Goal: Information Seeking & Learning: Learn about a topic

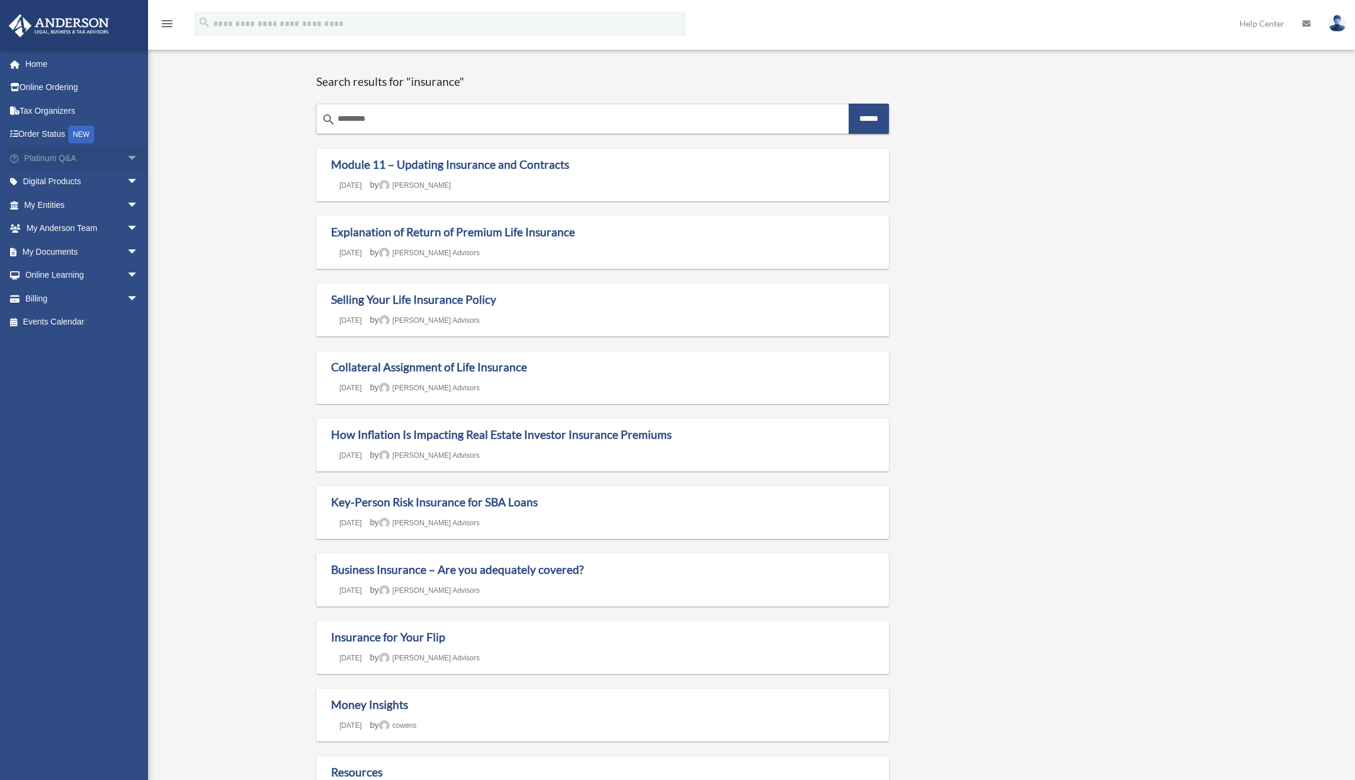
click at [59, 157] on link "Platinum Q&A arrow_drop_down" at bounding box center [82, 158] width 148 height 24
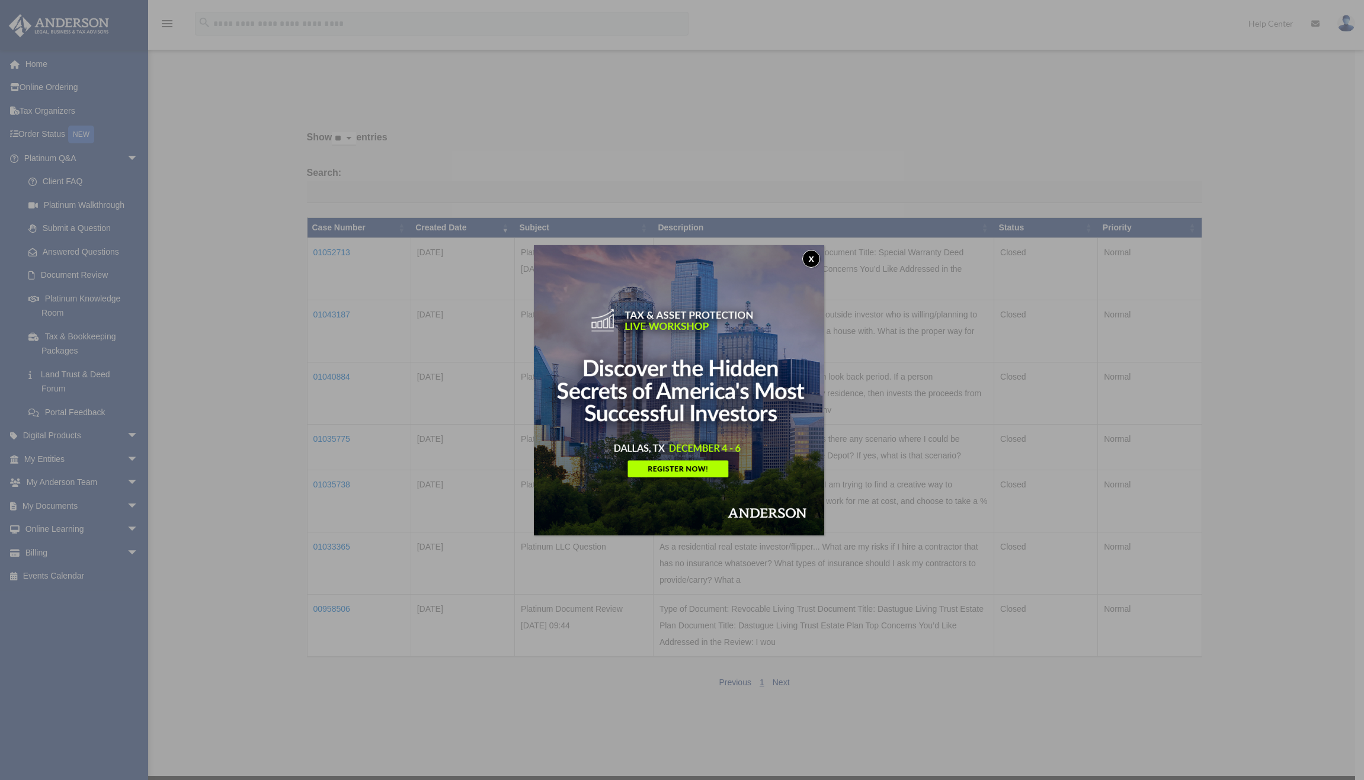
click at [809, 258] on button "x" at bounding box center [811, 259] width 18 height 18
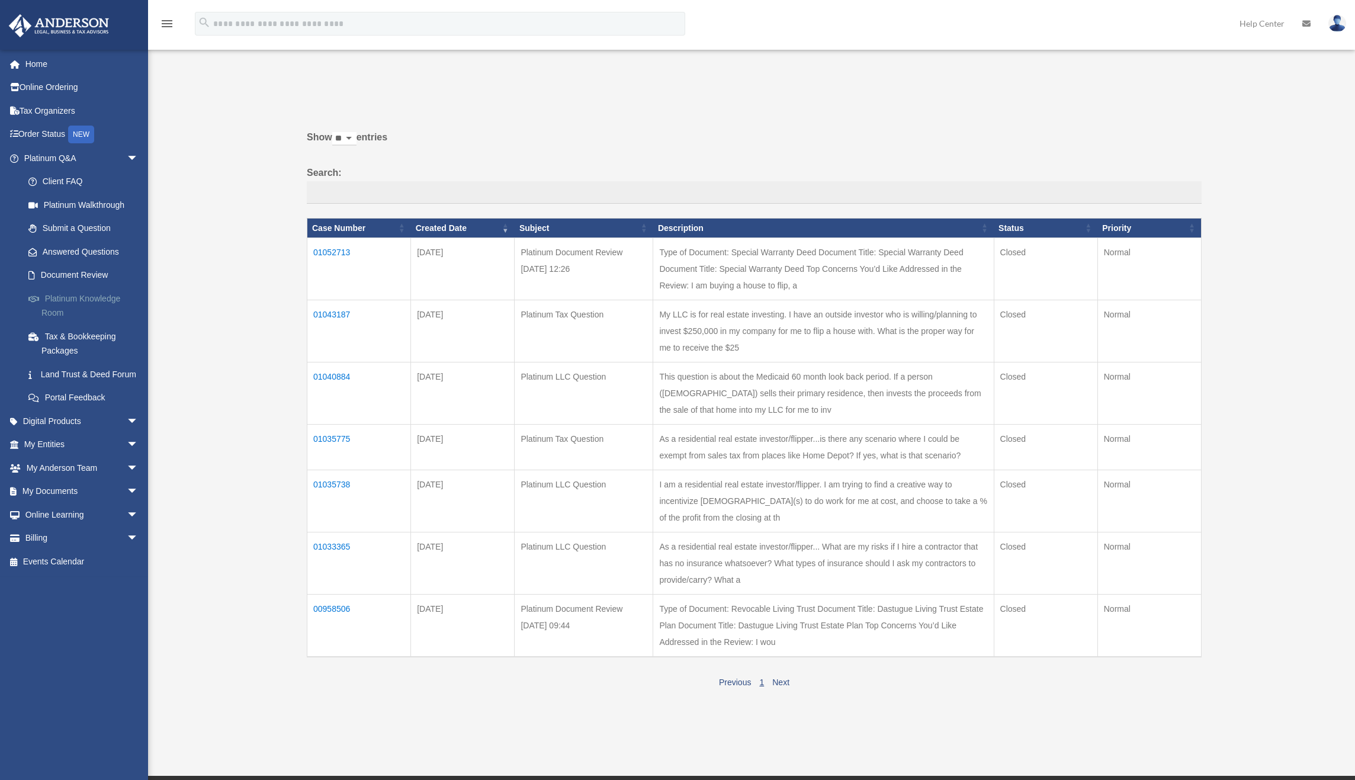
click at [77, 297] on link "Platinum Knowledge Room" at bounding box center [87, 306] width 140 height 38
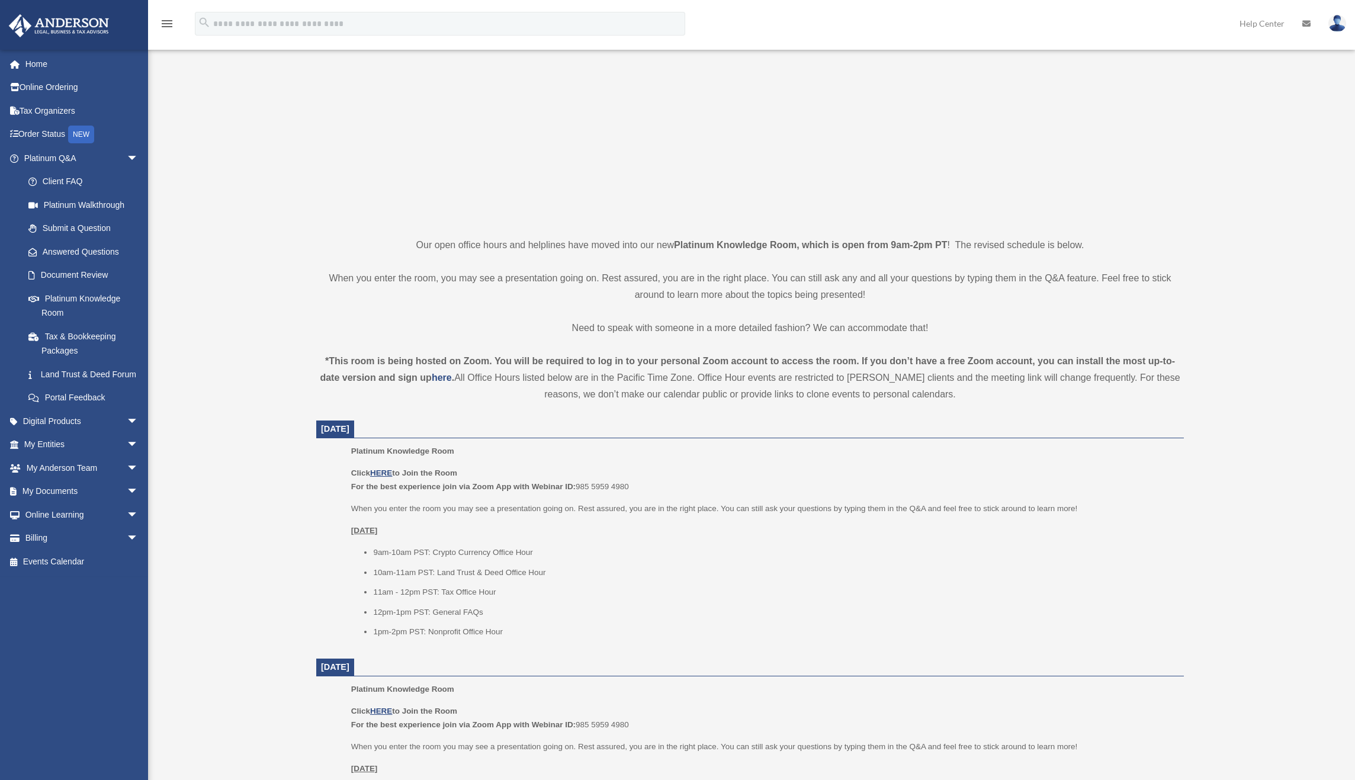
scroll to position [226, 0]
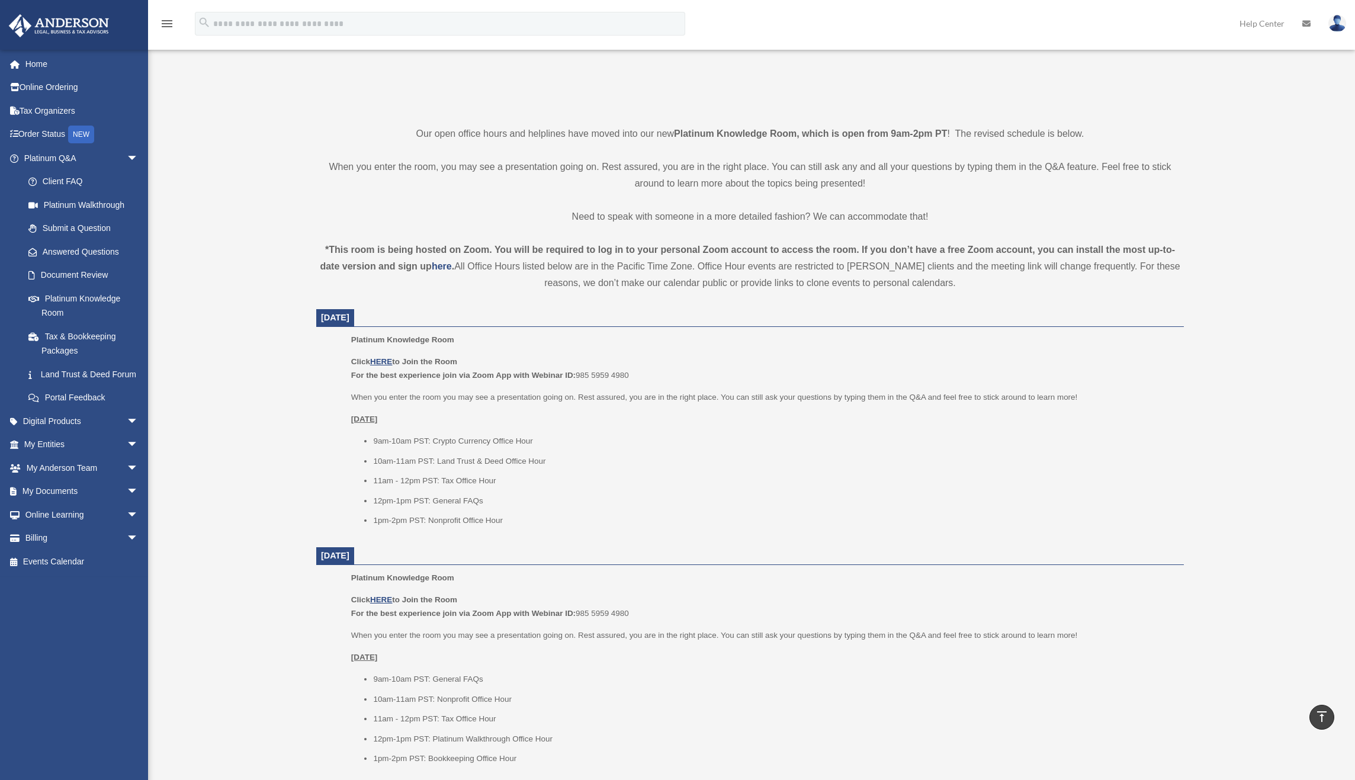
click at [473, 497] on li "12pm-1pm PST: General FAQs" at bounding box center [774, 501] width 803 height 14
click at [472, 497] on li "12pm-1pm PST: General FAQs" at bounding box center [774, 501] width 803 height 14
click at [378, 478] on li "11am - 12pm PST: Tax Office Hour" at bounding box center [774, 481] width 803 height 14
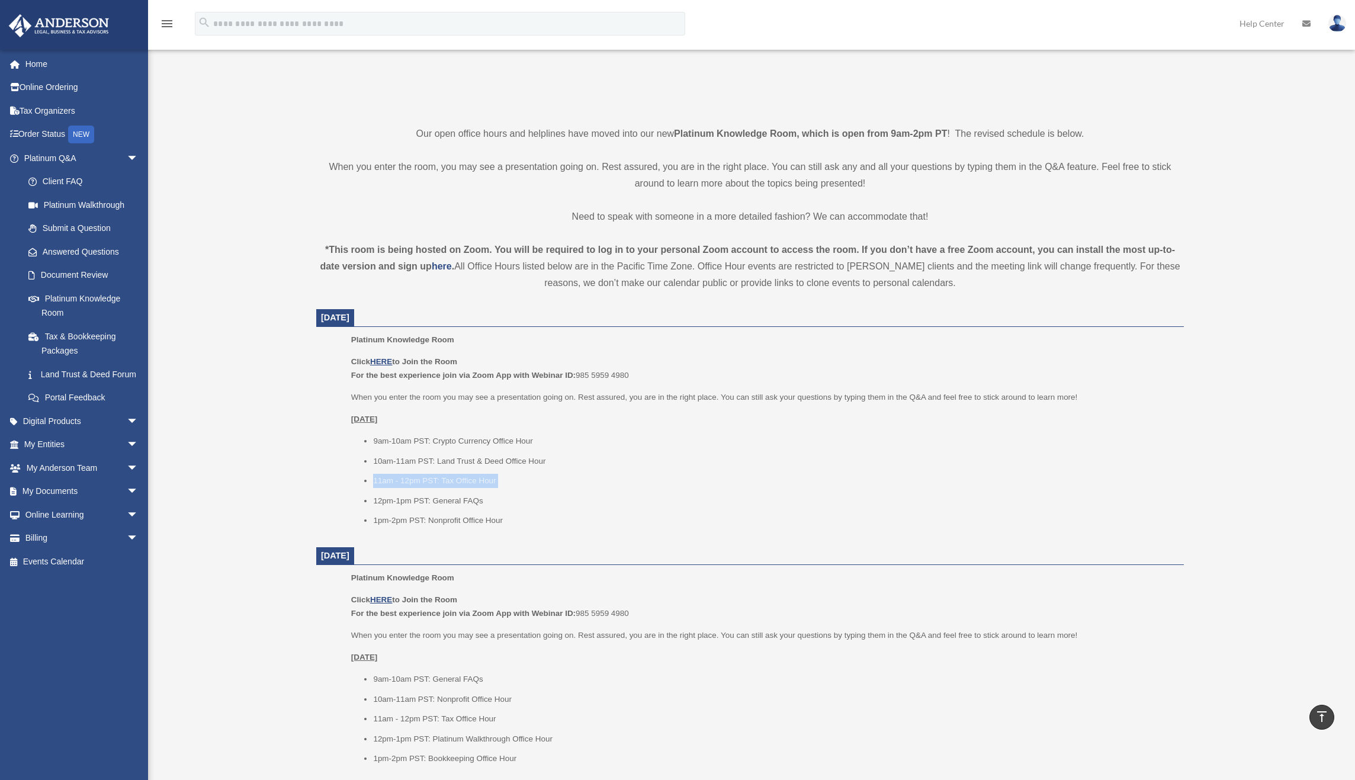
click at [378, 478] on li "11am - 12pm PST: Tax Office Hour" at bounding box center [774, 481] width 803 height 14
click at [385, 496] on li "12pm-1pm PST: General FAQs" at bounding box center [774, 501] width 803 height 14
click at [383, 360] on u "HERE" at bounding box center [381, 361] width 22 height 9
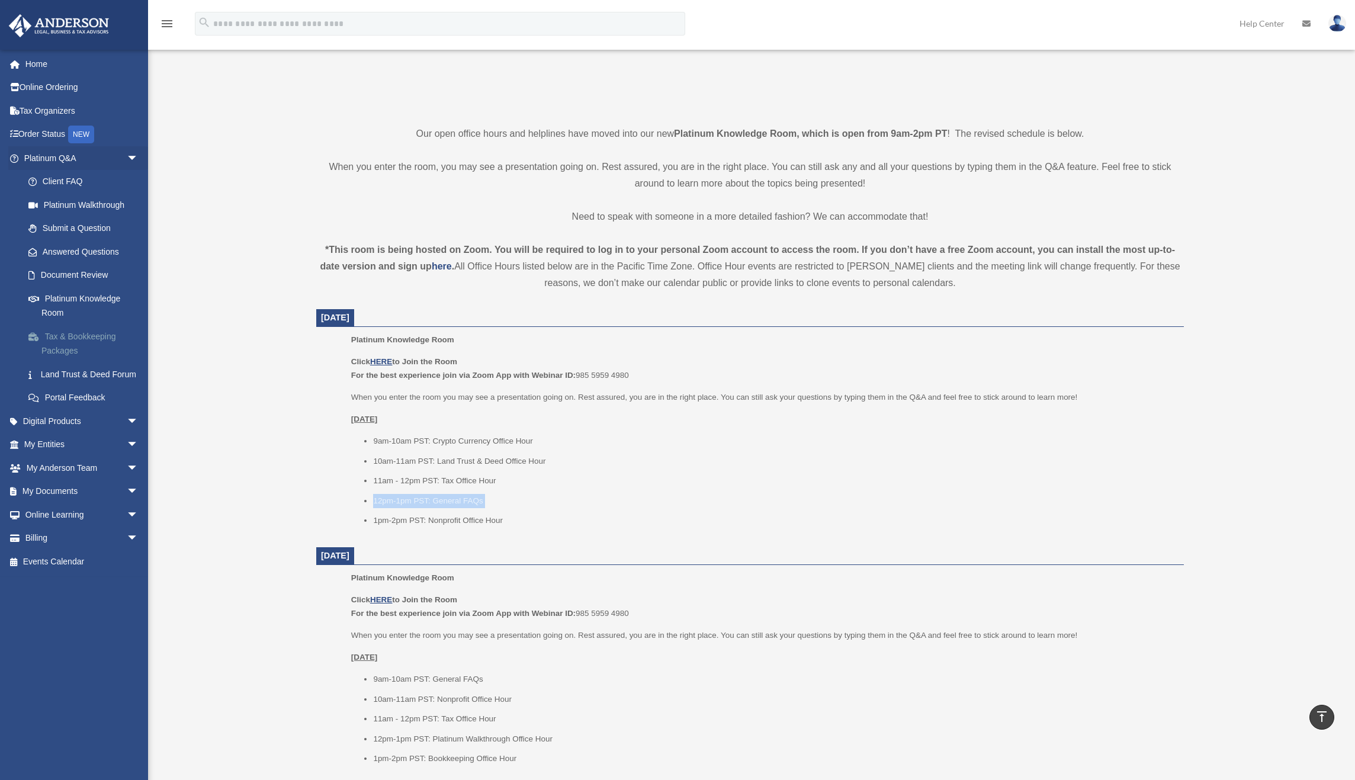
click at [53, 344] on link "Tax & Bookkeeping Packages" at bounding box center [87, 344] width 140 height 38
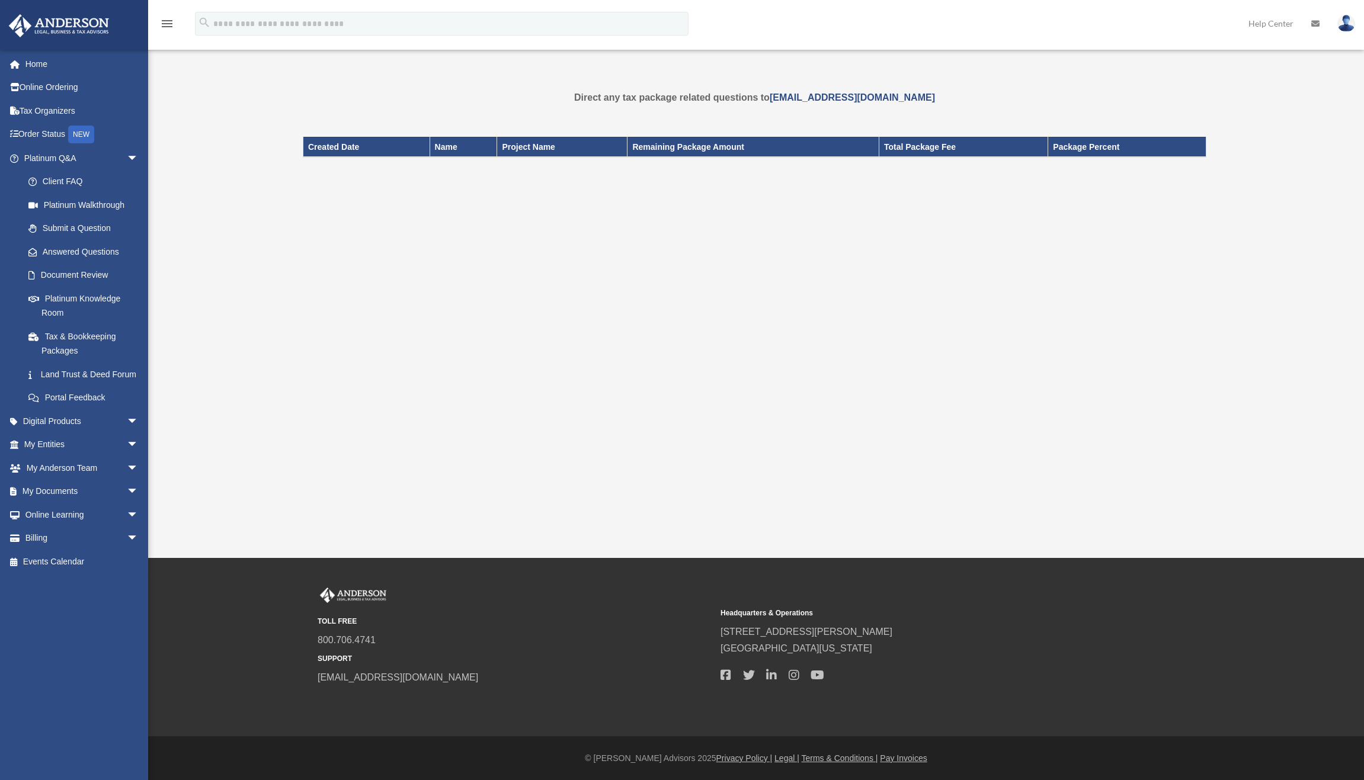
click at [484, 233] on div "Tax Package [EMAIL_ADDRESS][DOMAIN_NAME] Sign Out g@[DOMAIN_NAME] Home Online O…" at bounding box center [682, 279] width 1364 height 558
click at [127, 476] on span "arrow_drop_down" at bounding box center [139, 468] width 24 height 24
click at [31, 84] on link "Online Ordering" at bounding box center [82, 88] width 148 height 24
